Goal: Task Accomplishment & Management: Use online tool/utility

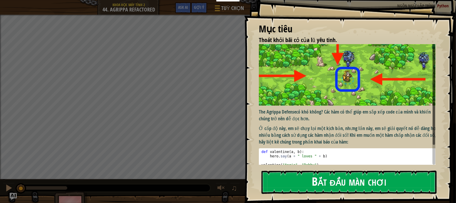
click at [320, 172] on button "Bắt đầu màn chơi" at bounding box center [348, 181] width 175 height 23
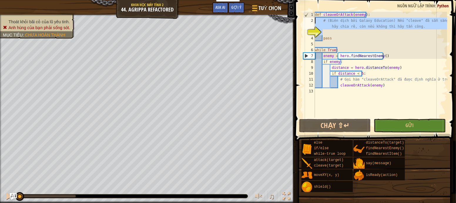
drag, startPoint x: 379, startPoint y: 33, endPoint x: 311, endPoint y: 19, distance: 69.3
click at [311, 19] on div "1 2 3 4 5 6 7 8 9 10 11 12 13 def cleaveOrAttack ( enemy ) : # (Biên dịch bởi G…" at bounding box center [374, 65] width 145 height 106
type textarea "# (Biên dịch bởi Galaxy Education) Nếu "cleave" đã sẵn sàng, hãy chia rẽ, còn n…"
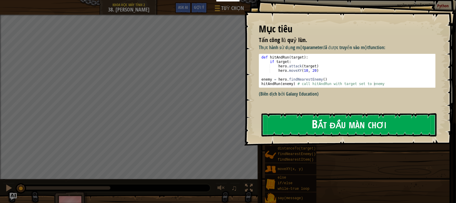
click at [309, 123] on button "Bắt đầu màn chơi" at bounding box center [348, 124] width 175 height 23
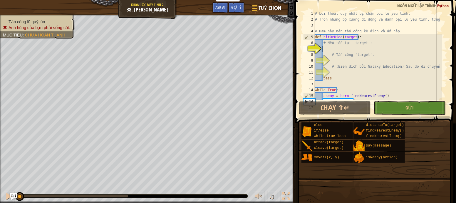
scroll to position [1, 0]
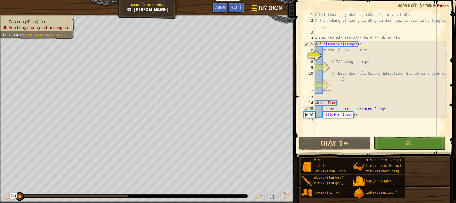
click at [253, 6] on span at bounding box center [254, 5] width 6 height 1
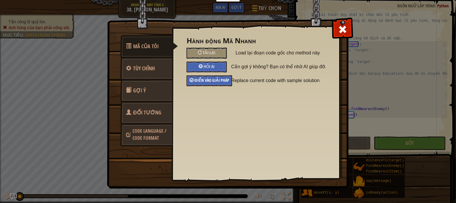
click at [214, 78] on span "Điền vào giải pháp" at bounding box center [211, 80] width 35 height 6
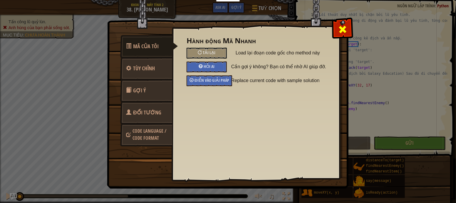
drag, startPoint x: 351, startPoint y: 25, endPoint x: 338, endPoint y: 26, distance: 13.6
click at [338, 21] on div "Mã Của Tôi Tùy chỉnh Gợi ý Đổi Tướng Code Language / Code Format" at bounding box center [228, 21] width 241 height 1
click at [338, 26] on div at bounding box center [342, 28] width 19 height 19
